Goal: Task Accomplishment & Management: Complete application form

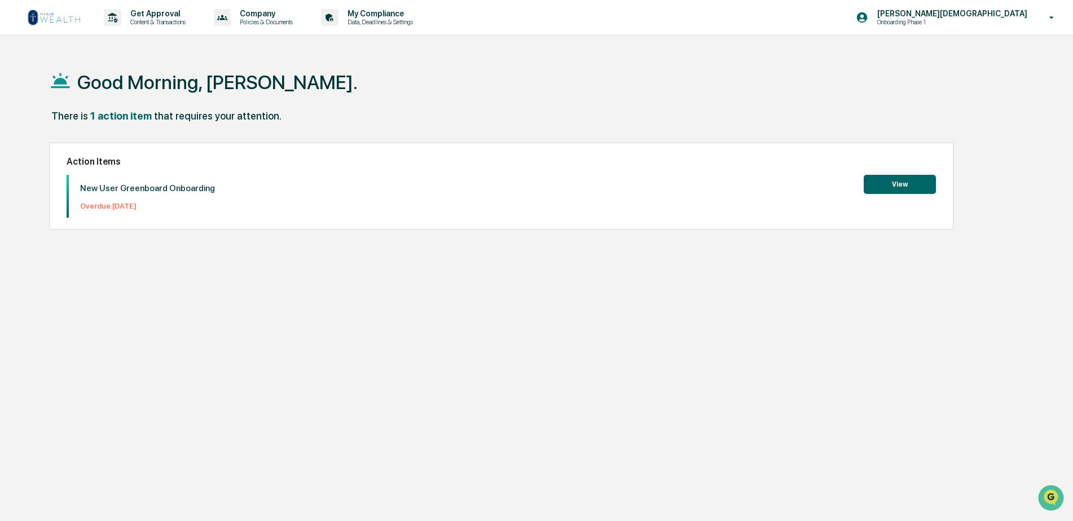
click at [901, 185] on button "View" at bounding box center [899, 184] width 72 height 19
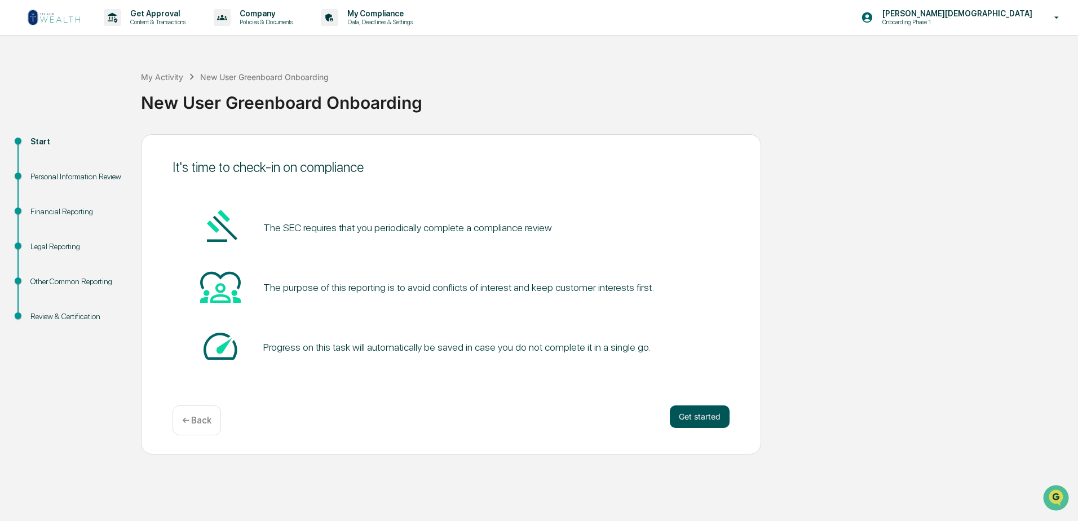
click at [691, 418] on button "Get started" at bounding box center [700, 417] width 60 height 23
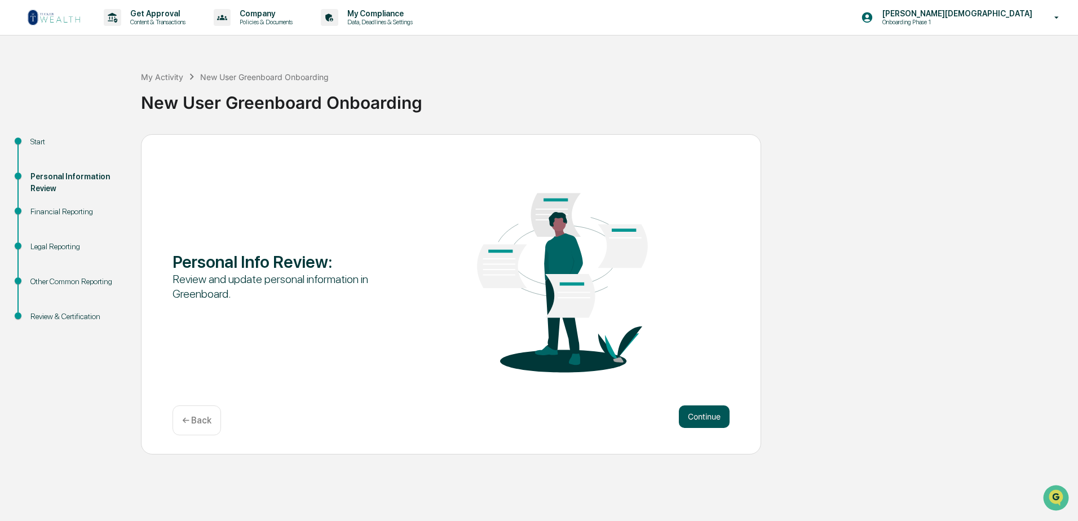
click at [713, 421] on button "Continue" at bounding box center [704, 417] width 51 height 23
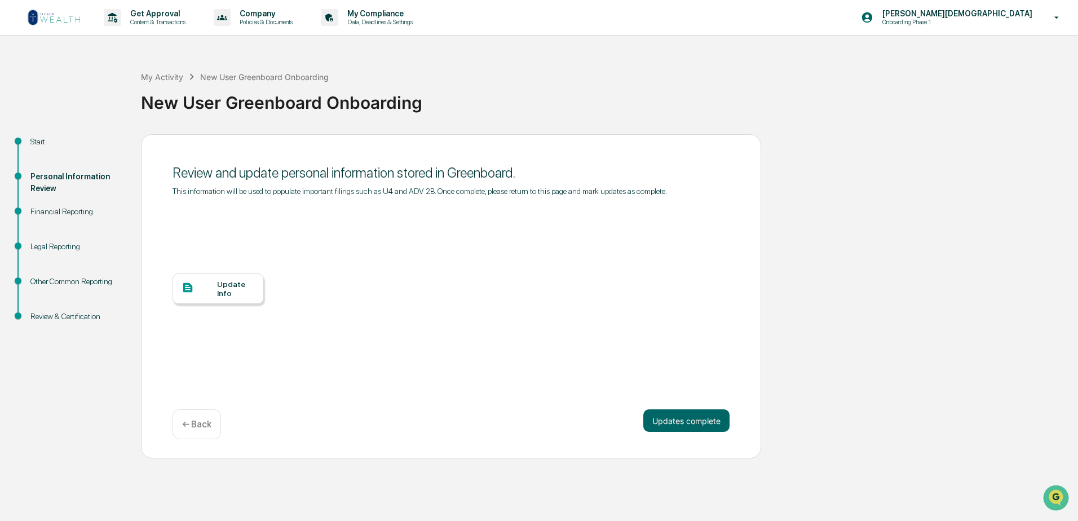
click at [223, 293] on div "Update Info" at bounding box center [236, 289] width 38 height 18
click at [225, 375] on div "Update Info" at bounding box center [451, 297] width 557 height 203
click at [668, 422] on button "Updates complete" at bounding box center [687, 420] width 86 height 23
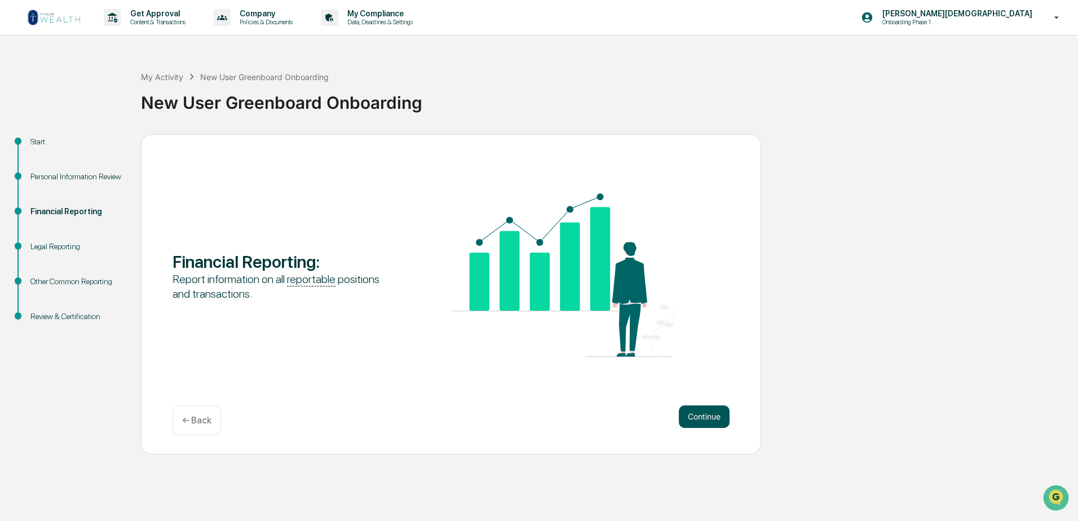
click at [703, 416] on button "Continue" at bounding box center [704, 417] width 51 height 23
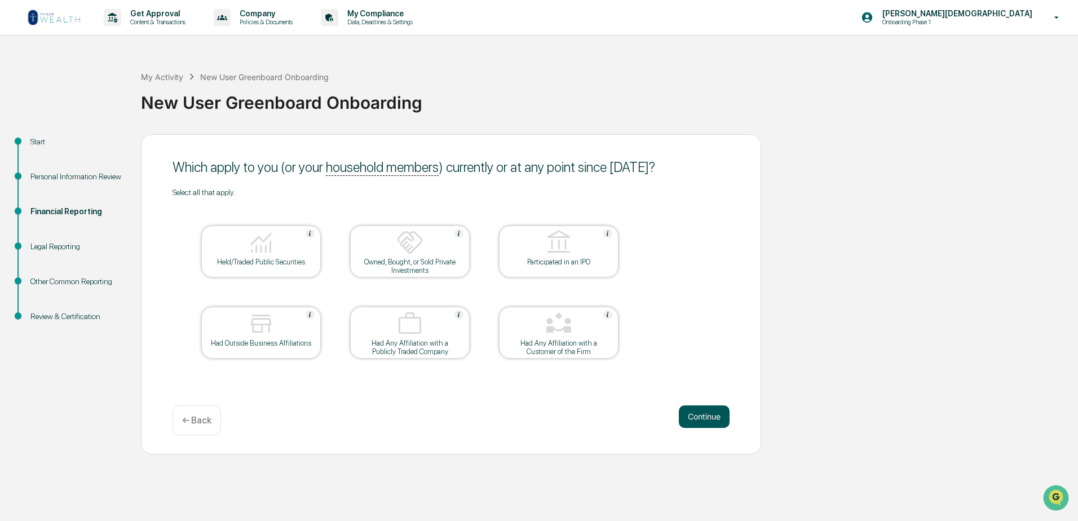
click at [704, 418] on button "Continue" at bounding box center [704, 417] width 51 height 23
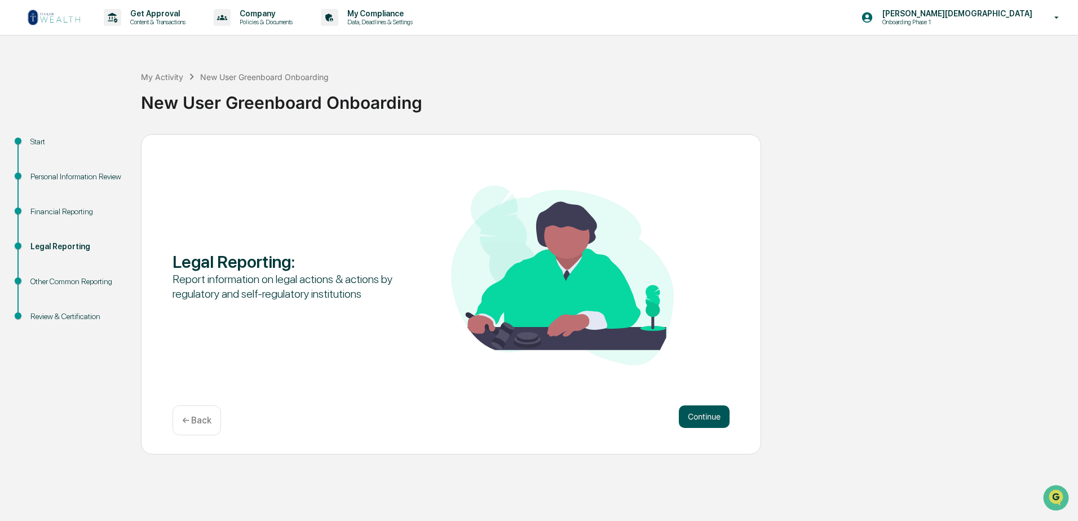
click at [707, 418] on button "Continue" at bounding box center [704, 417] width 51 height 23
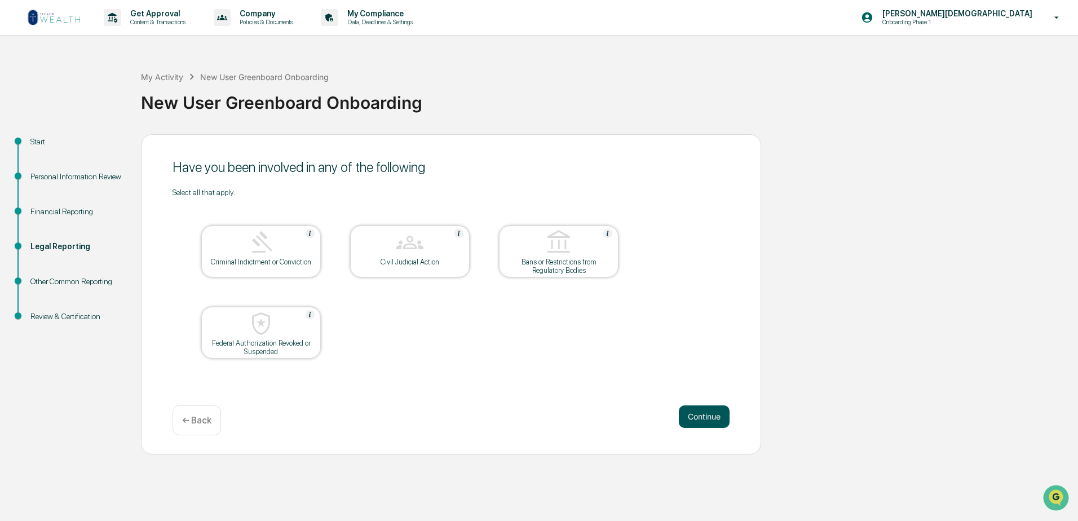
click at [711, 417] on button "Continue" at bounding box center [704, 417] width 51 height 23
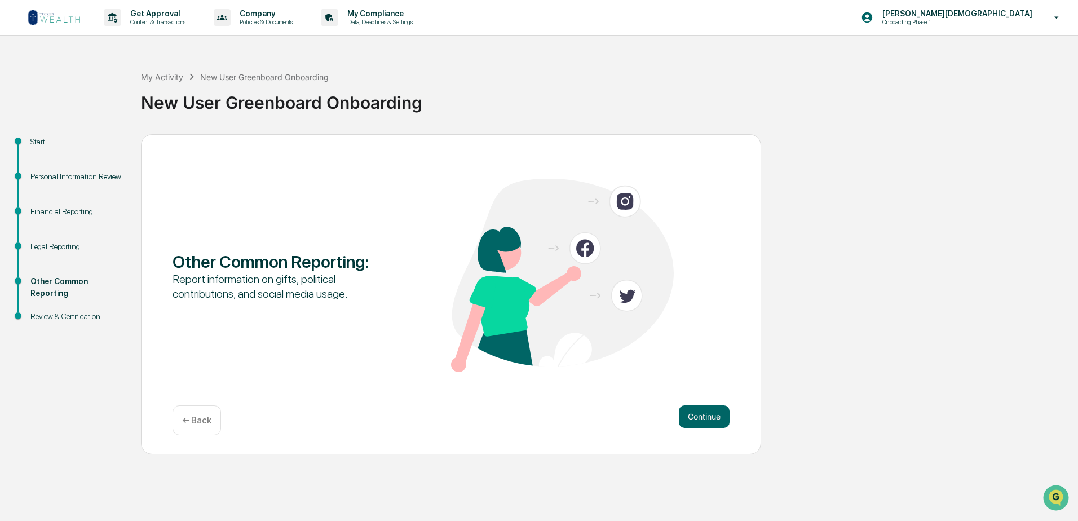
drag, startPoint x: 237, startPoint y: 301, endPoint x: 245, endPoint y: 301, distance: 7.9
click at [245, 301] on div "Report information on gifts, political contributions, and social media usage." at bounding box center [284, 286] width 223 height 29
drag, startPoint x: 403, startPoint y: 352, endPoint x: 487, endPoint y: 348, distance: 84.7
click at [443, 350] on div "Other Common Reporting : Report information on gifts, political contributions, …" at bounding box center [451, 277] width 557 height 196
click at [704, 416] on button "Continue" at bounding box center [704, 417] width 51 height 23
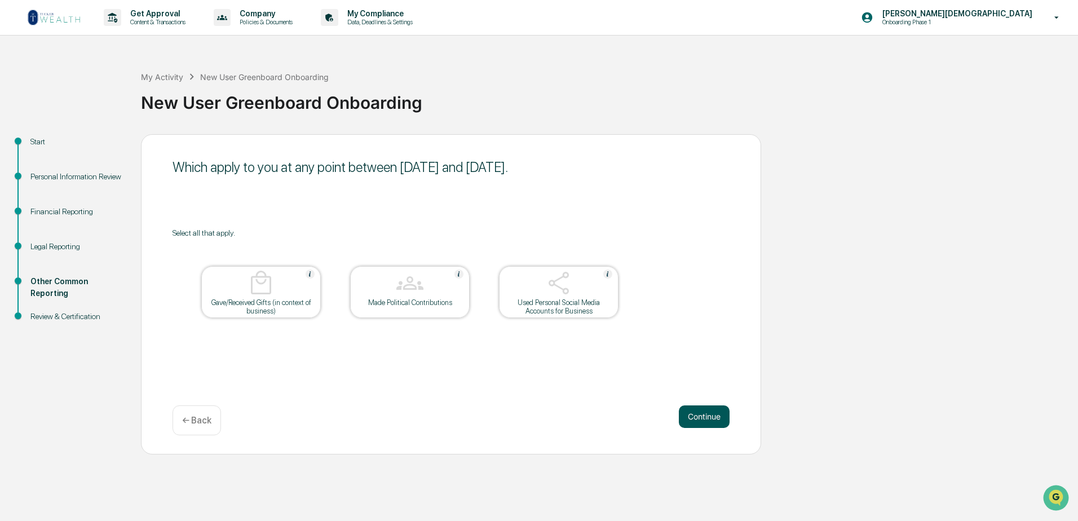
click at [702, 417] on button "Continue" at bounding box center [704, 417] width 51 height 23
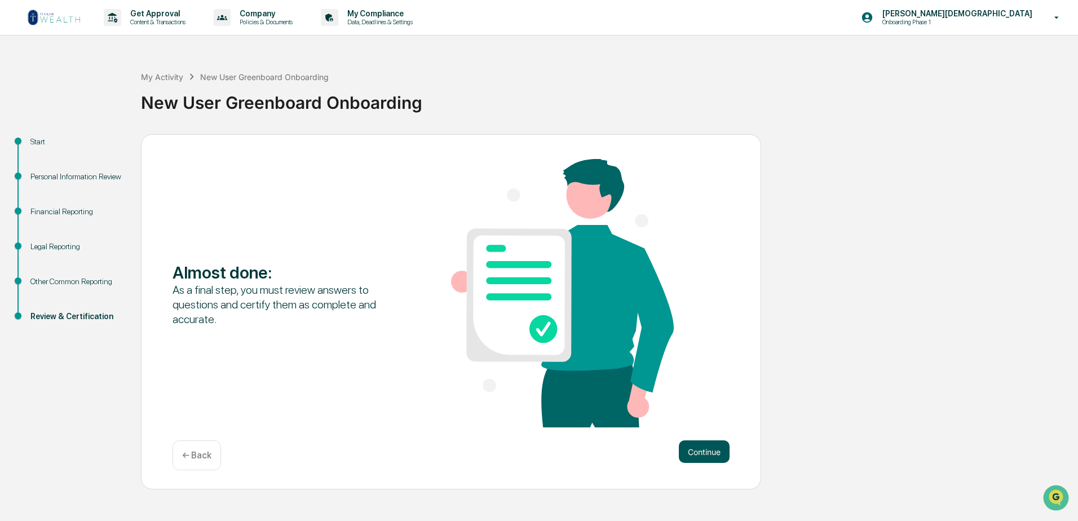
click at [707, 452] on button "Continue" at bounding box center [704, 451] width 51 height 23
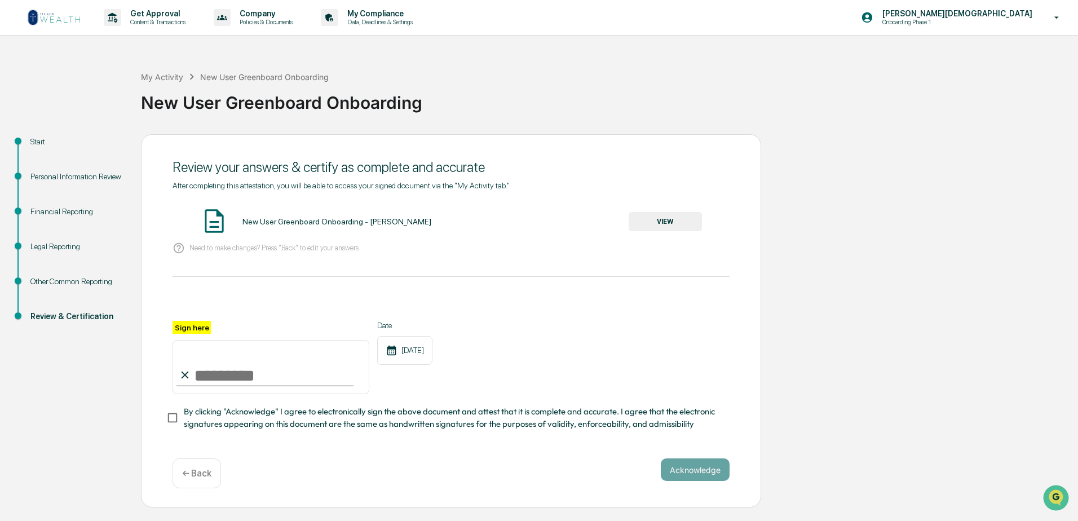
click at [206, 373] on input "Sign here" at bounding box center [271, 367] width 197 height 54
type input "**********"
click at [711, 476] on button "Acknowledge" at bounding box center [695, 470] width 69 height 23
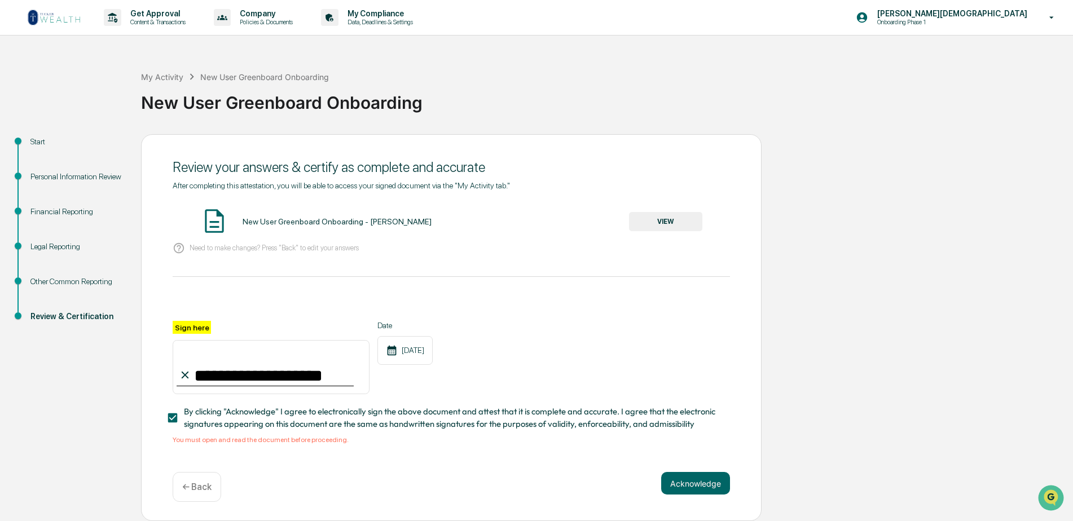
click at [669, 222] on button "VIEW" at bounding box center [665, 221] width 73 height 19
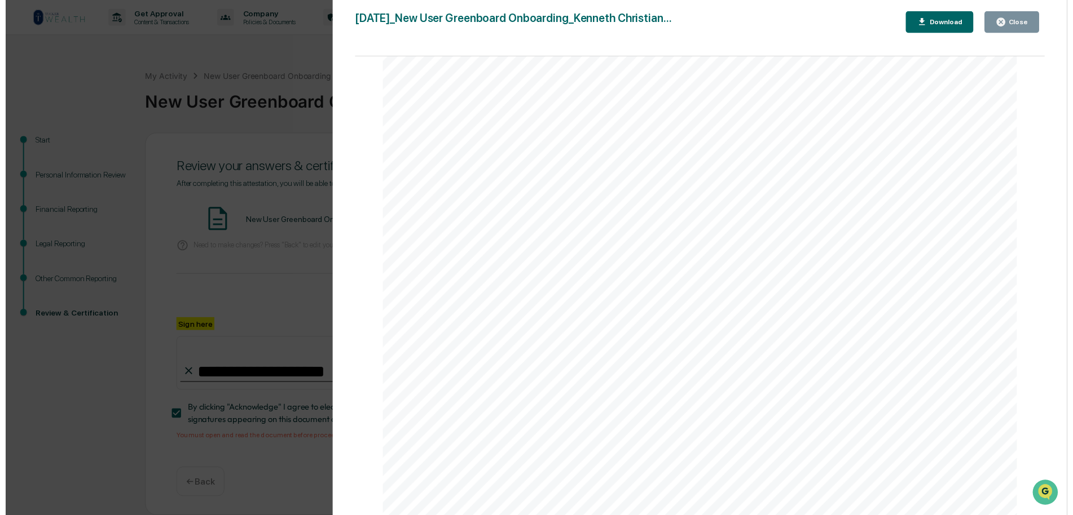
scroll to position [3, 0]
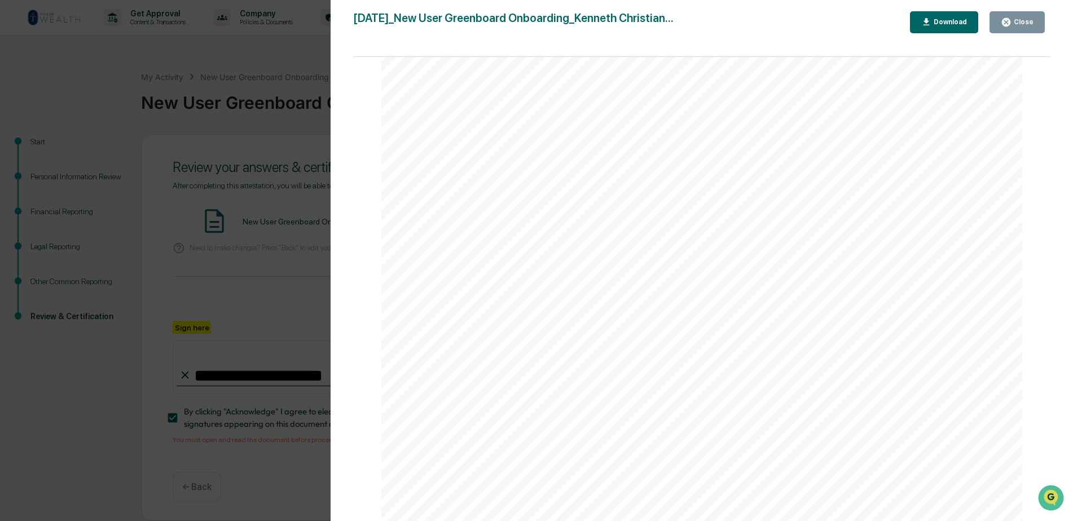
click at [1024, 25] on div "Close" at bounding box center [1022, 22] width 22 height 8
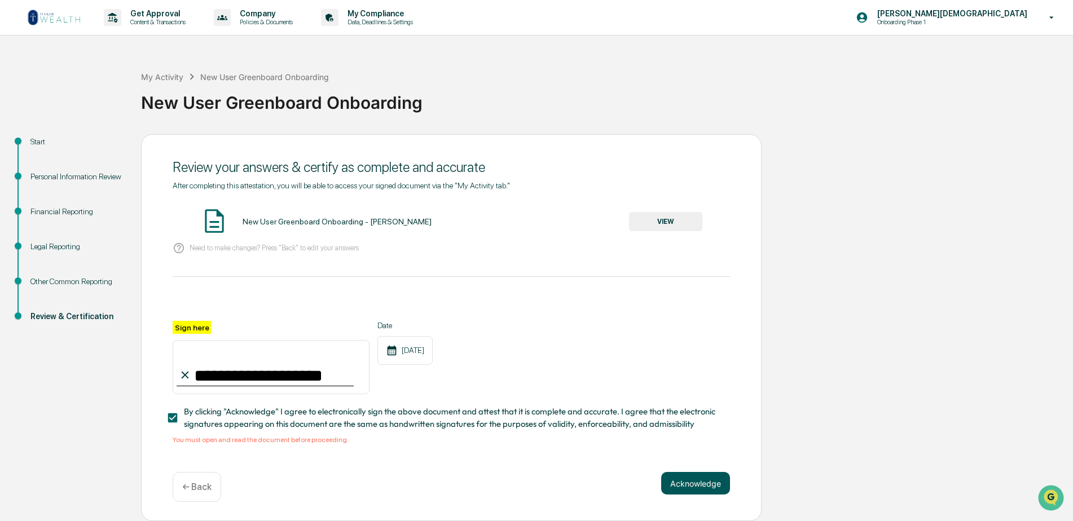
click at [696, 486] on button "Acknowledge" at bounding box center [695, 483] width 69 height 23
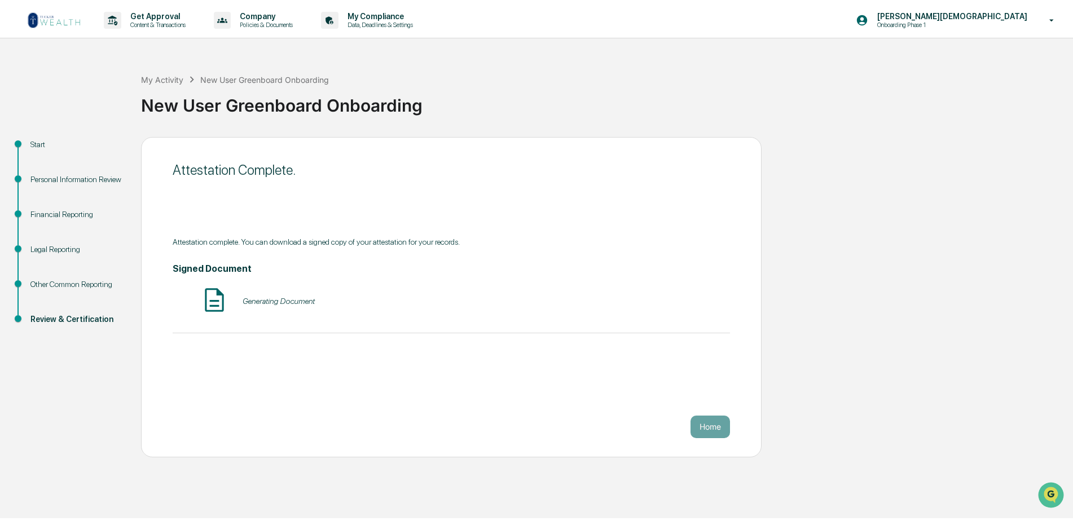
scroll to position [0, 0]
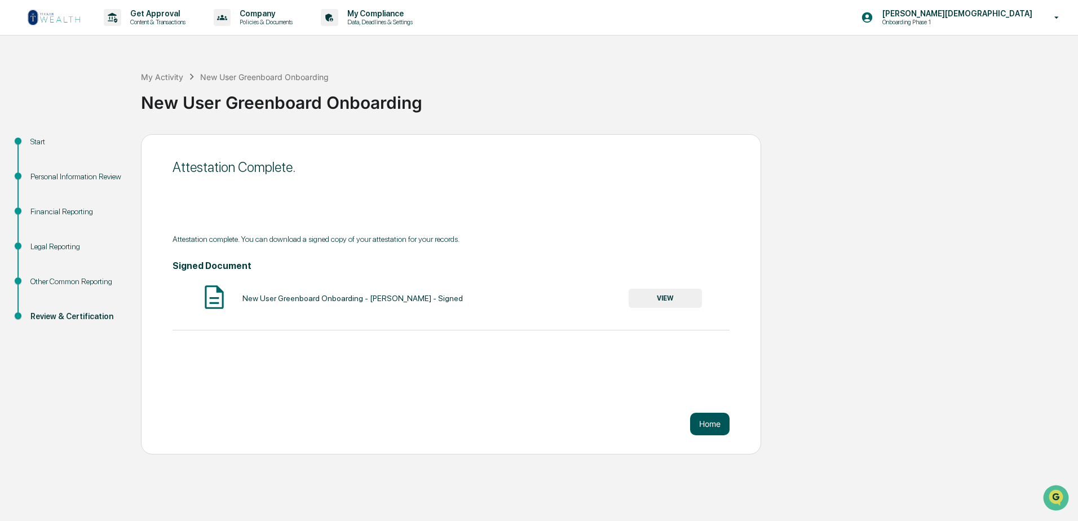
click at [713, 424] on button "Home" at bounding box center [709, 424] width 39 height 23
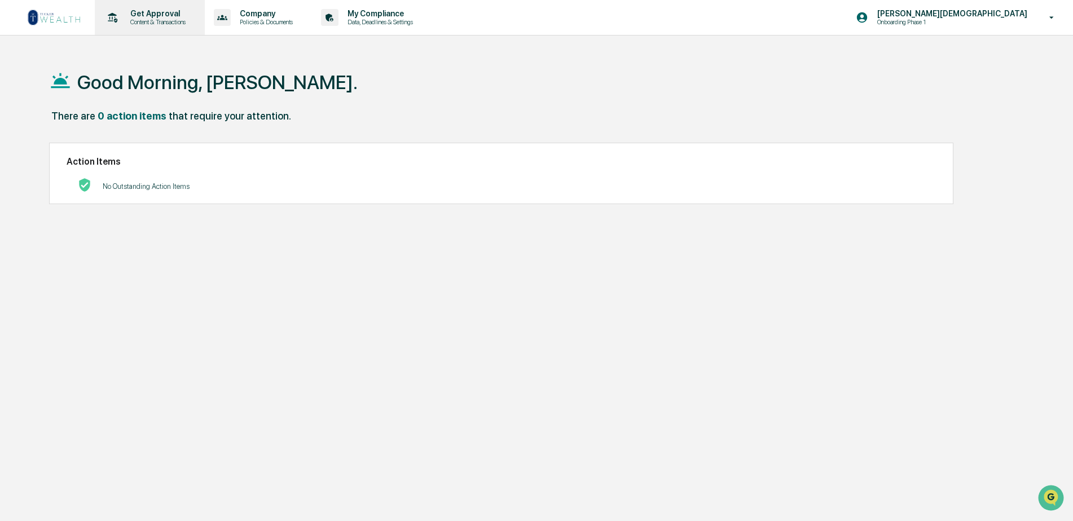
click at [151, 15] on p "Get Approval" at bounding box center [156, 13] width 70 height 9
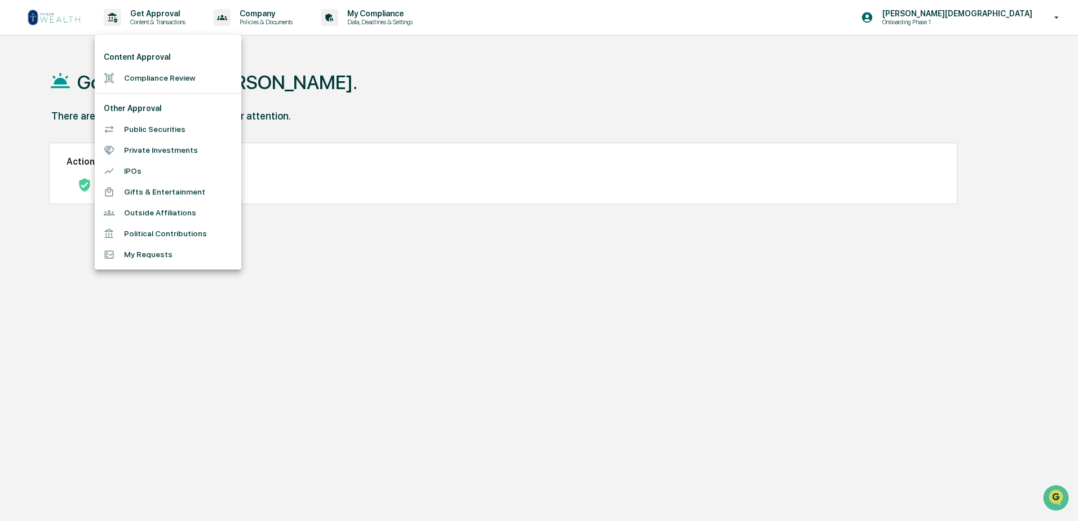
click at [177, 213] on li "Outside Affiliations" at bounding box center [168, 212] width 147 height 21
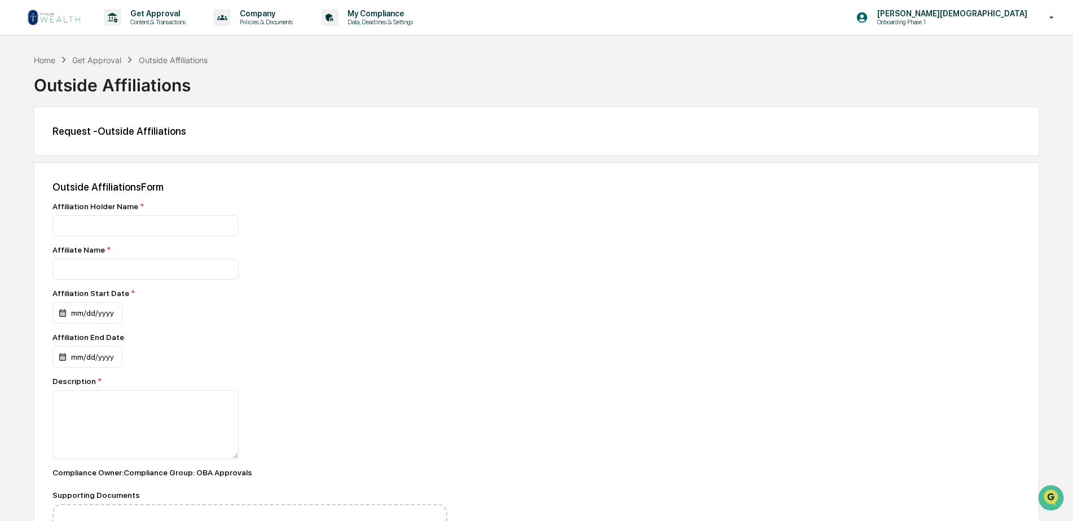
click at [424, 233] on div at bounding box center [249, 225] width 395 height 21
click at [271, 16] on p "Company" at bounding box center [265, 13] width 68 height 9
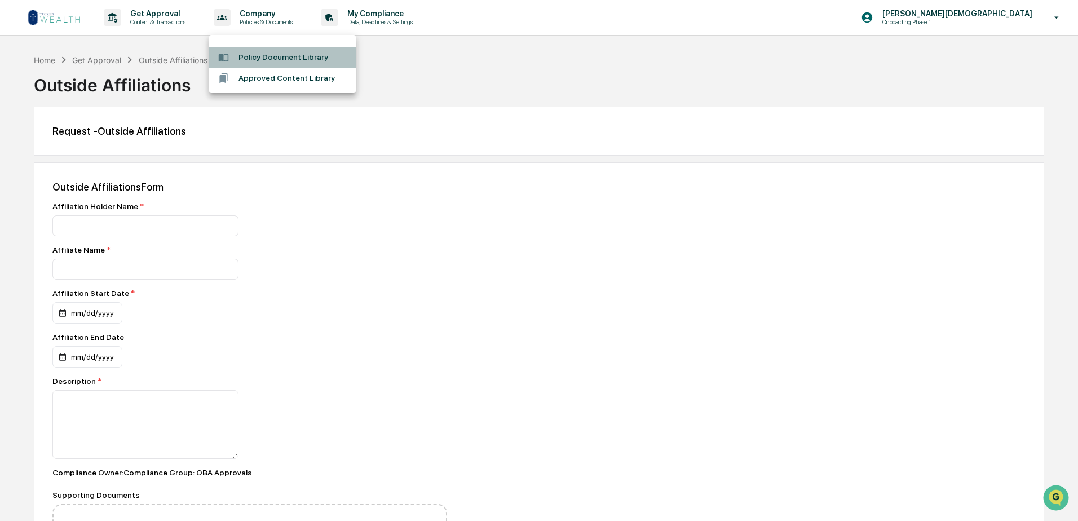
click at [267, 58] on li "Policy Document Library" at bounding box center [282, 57] width 147 height 21
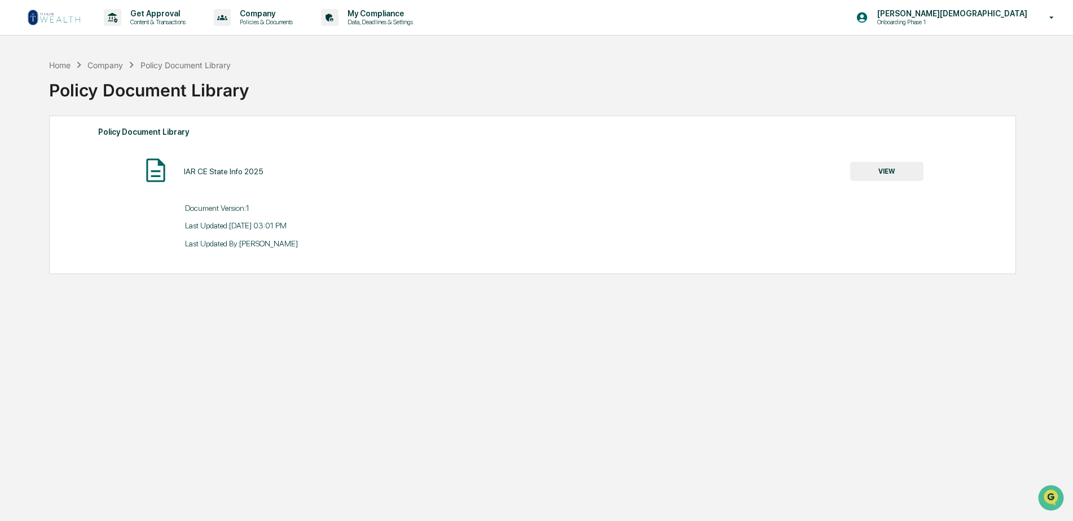
click at [890, 172] on button "VIEW" at bounding box center [886, 171] width 73 height 19
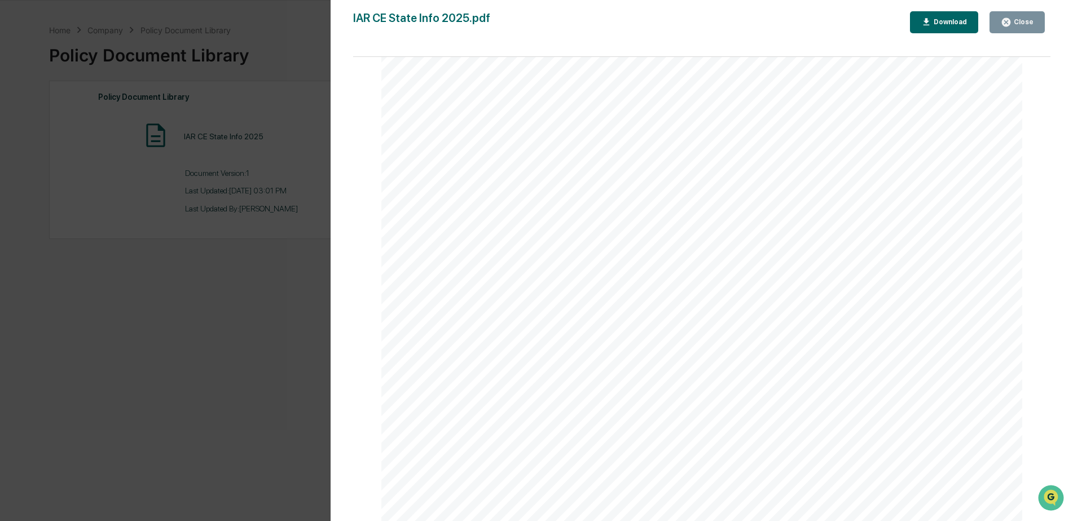
scroll to position [54, 0]
drag, startPoint x: 1020, startPoint y: 21, endPoint x: 875, endPoint y: 91, distance: 160.9
click at [1021, 21] on div "Close" at bounding box center [1022, 22] width 22 height 8
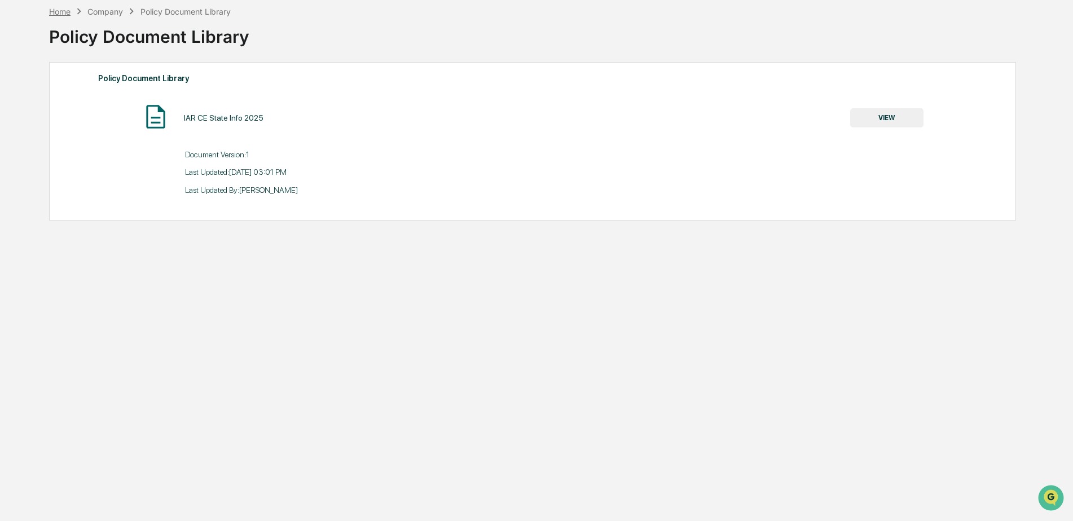
click at [60, 10] on div "Home" at bounding box center [59, 12] width 21 height 10
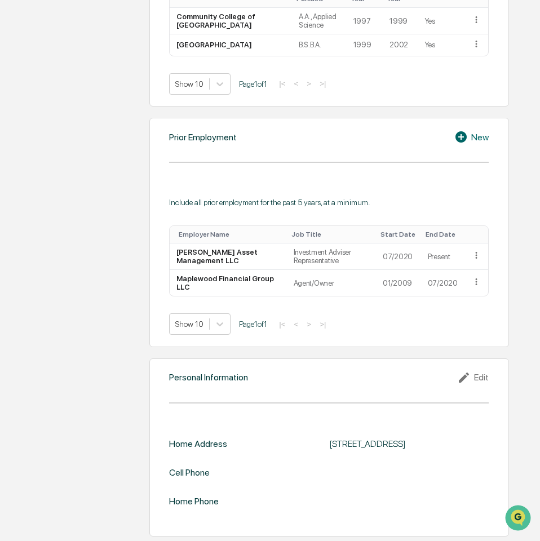
scroll to position [712, 0]
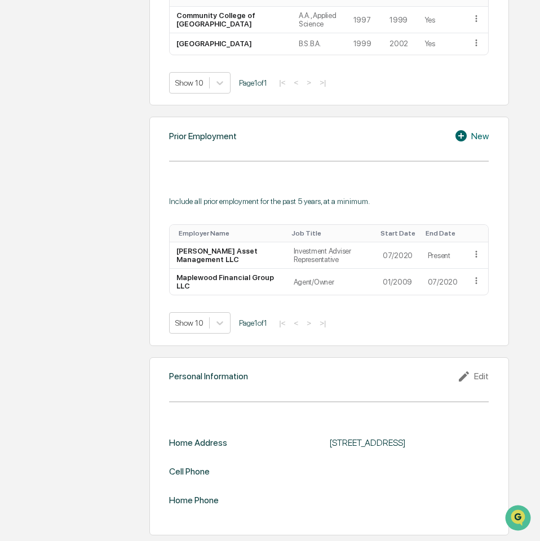
click at [481, 370] on div "Edit" at bounding box center [473, 377] width 32 height 14
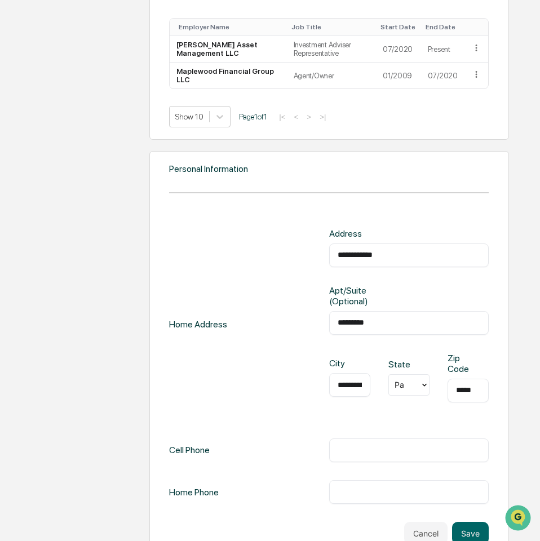
scroll to position [929, 0]
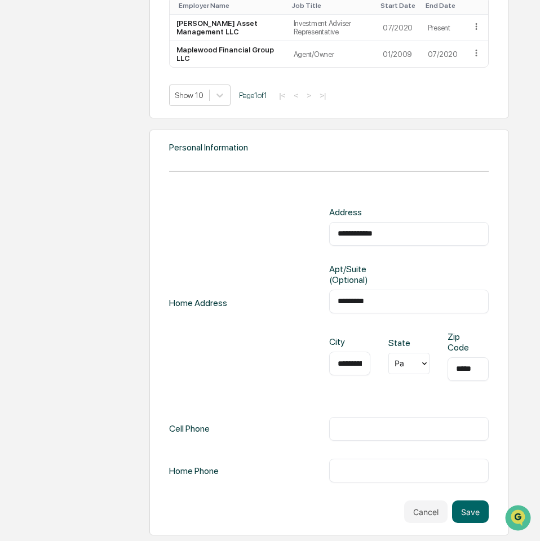
click at [362, 430] on input "text" at bounding box center [409, 429] width 143 height 11
type input "**********"
click at [470, 510] on button "Save" at bounding box center [470, 512] width 37 height 23
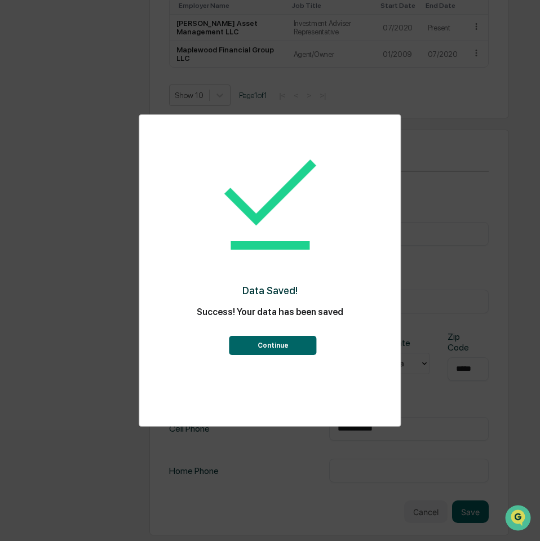
click at [268, 347] on button "Continue" at bounding box center [273, 345] width 87 height 19
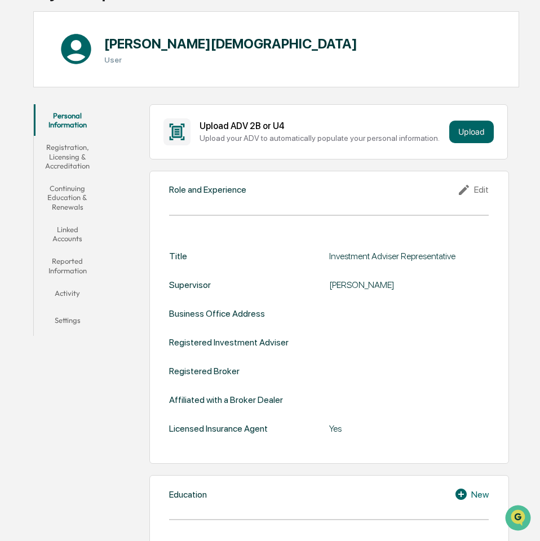
scroll to position [0, 0]
